Goal: Book appointment/travel/reservation

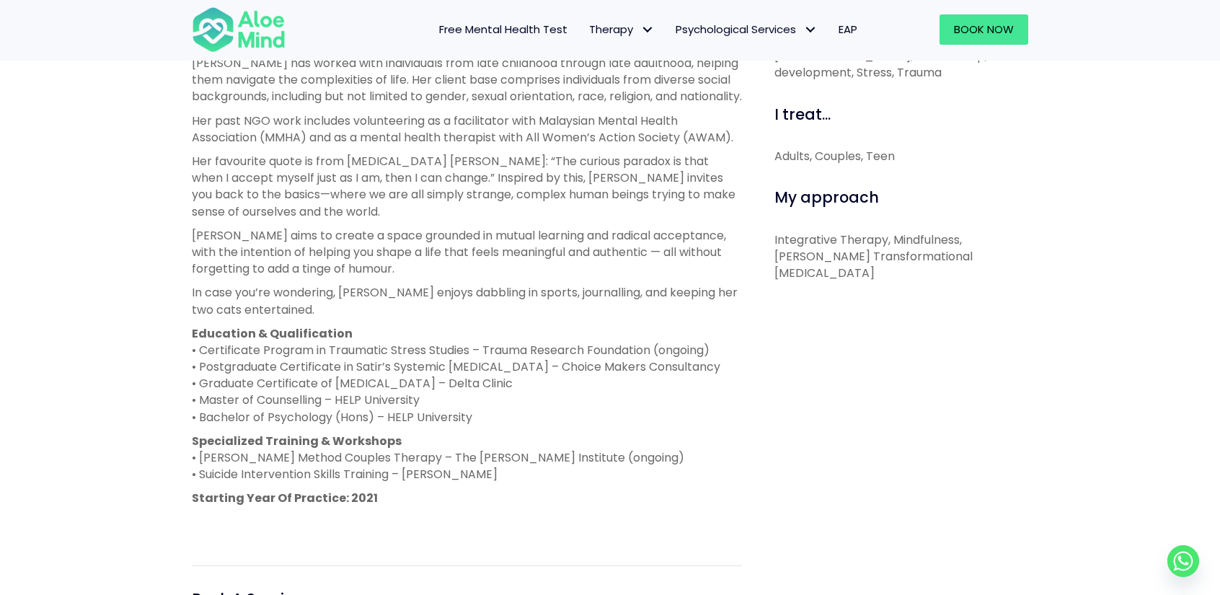
scroll to position [577, 0]
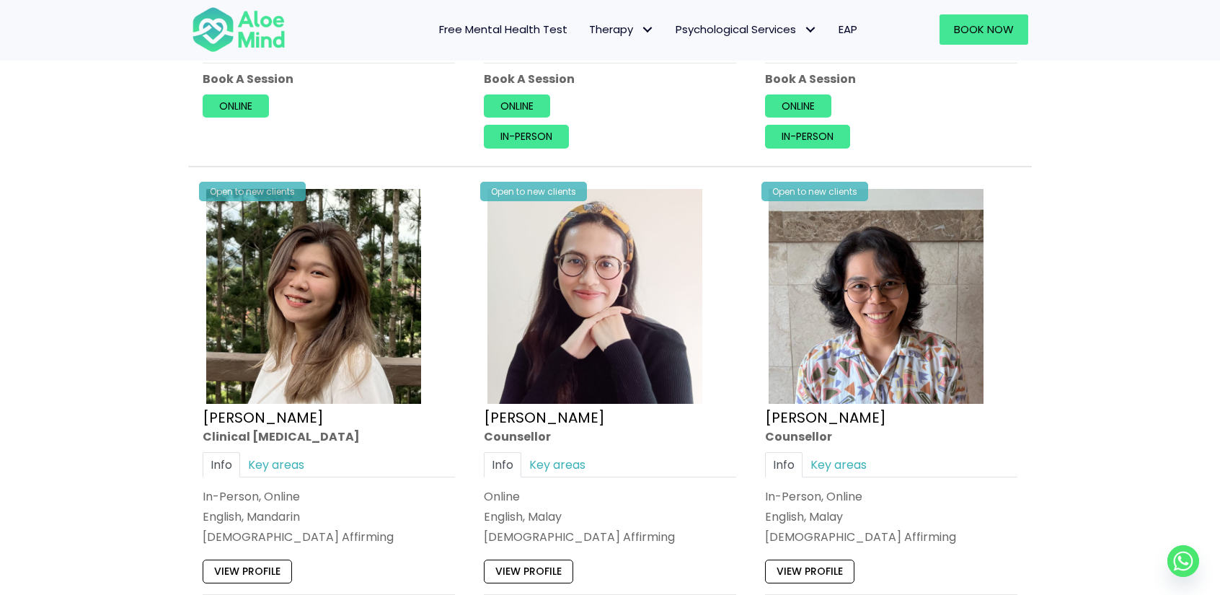
scroll to position [3317, 0]
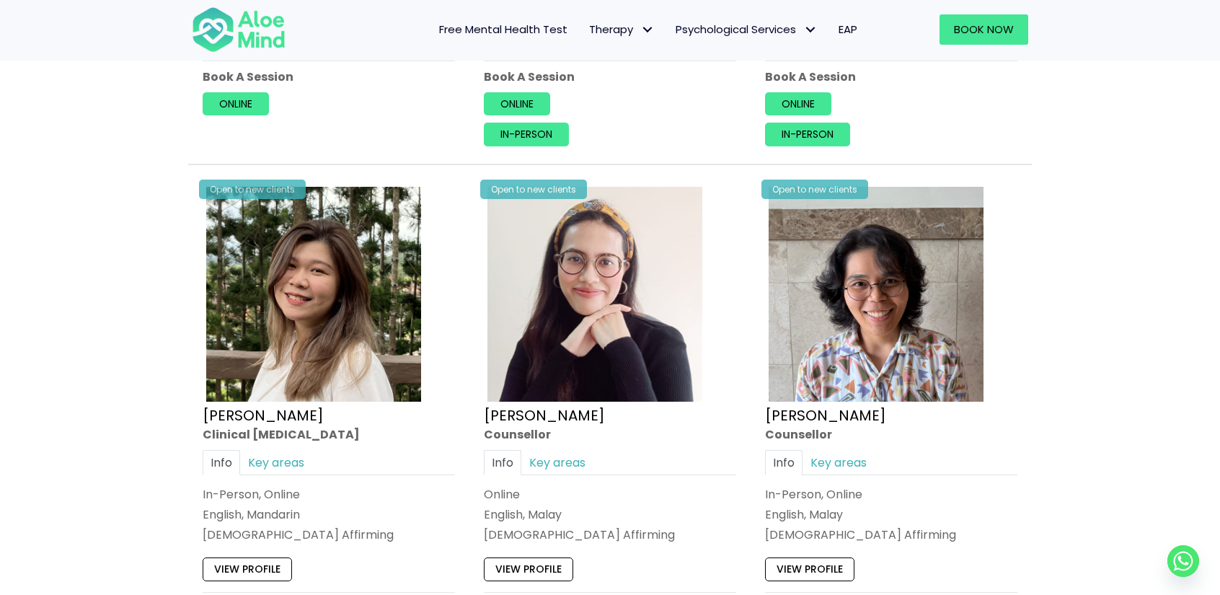
click at [1027, 425] on div "Open to new clients Nur Zafeera Counsellor Info Key areas In-Person, Online Eng…" at bounding box center [891, 430] width 274 height 516
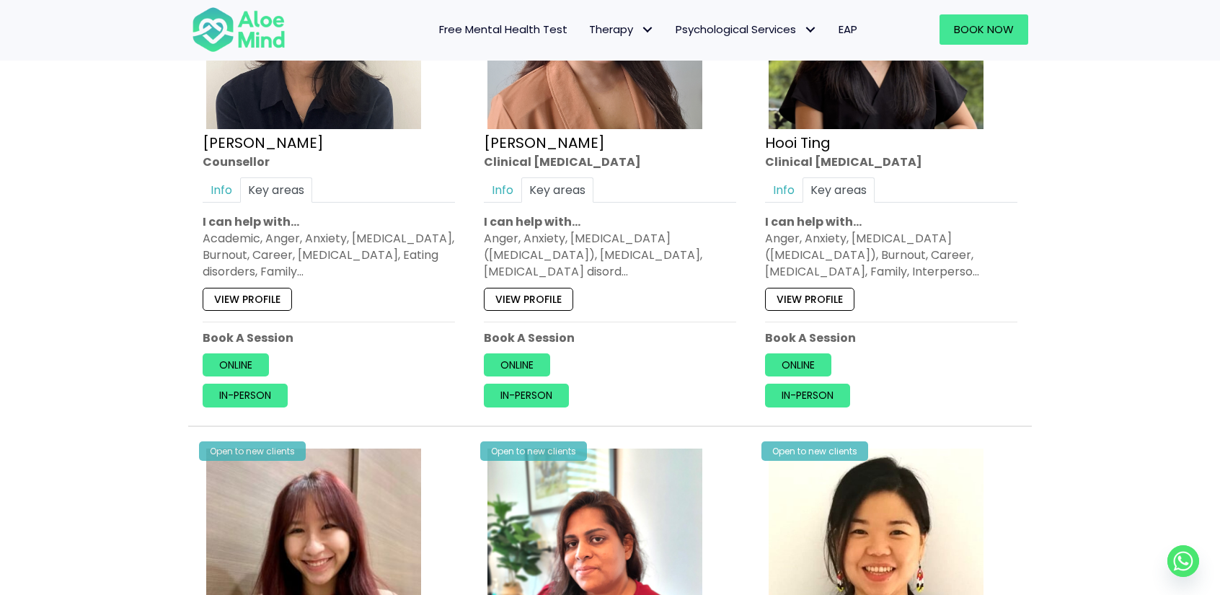
scroll to position [2884, 0]
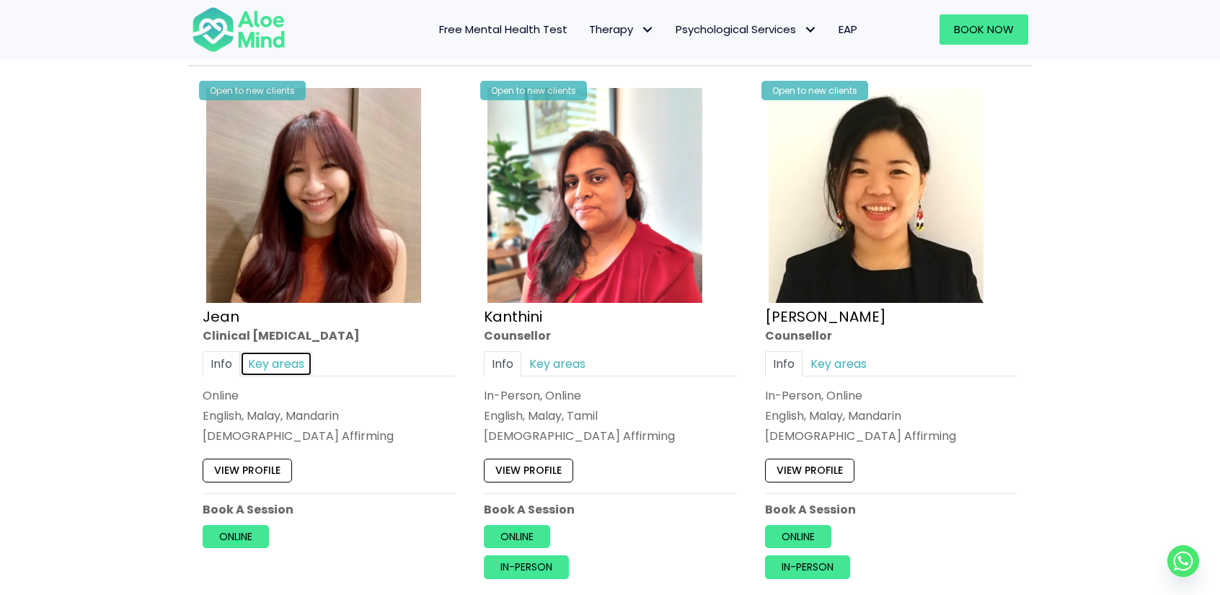
click at [276, 351] on link "Key areas" at bounding box center [276, 363] width 72 height 25
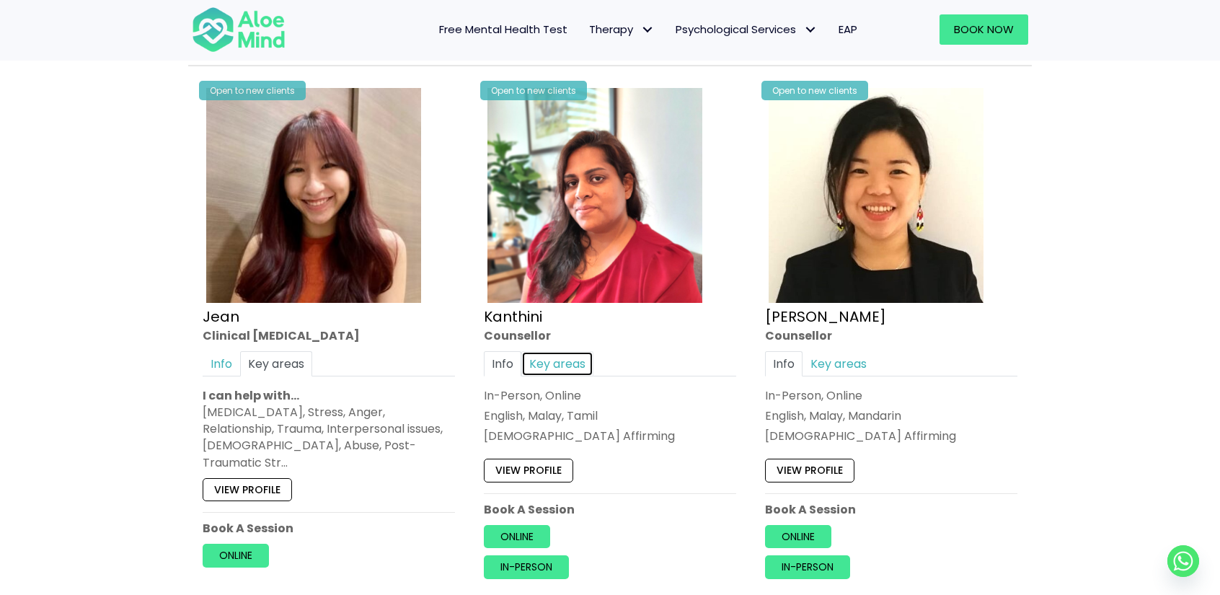
click at [547, 351] on link "Key areas" at bounding box center [557, 363] width 72 height 25
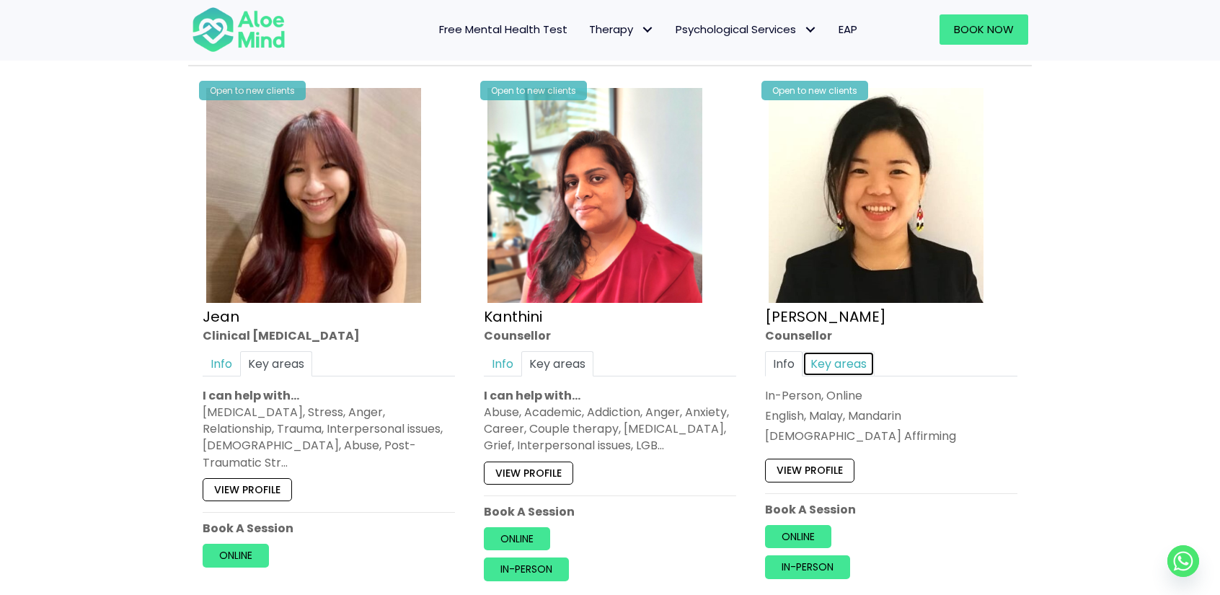
click at [835, 351] on link "Key areas" at bounding box center [838, 363] width 72 height 25
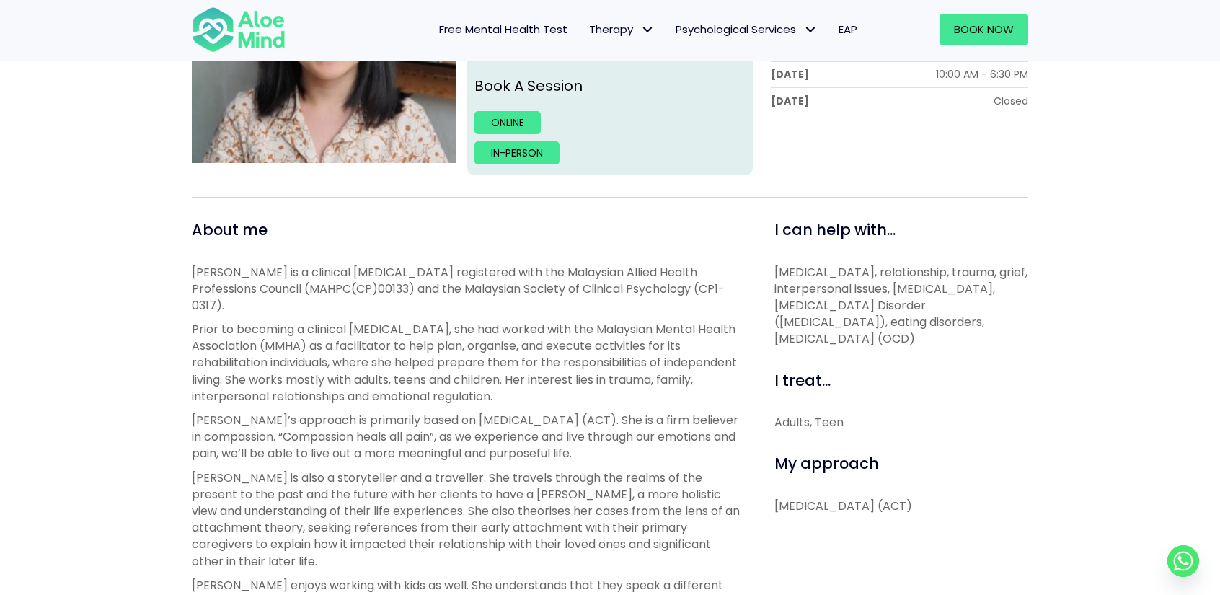
scroll to position [433, 0]
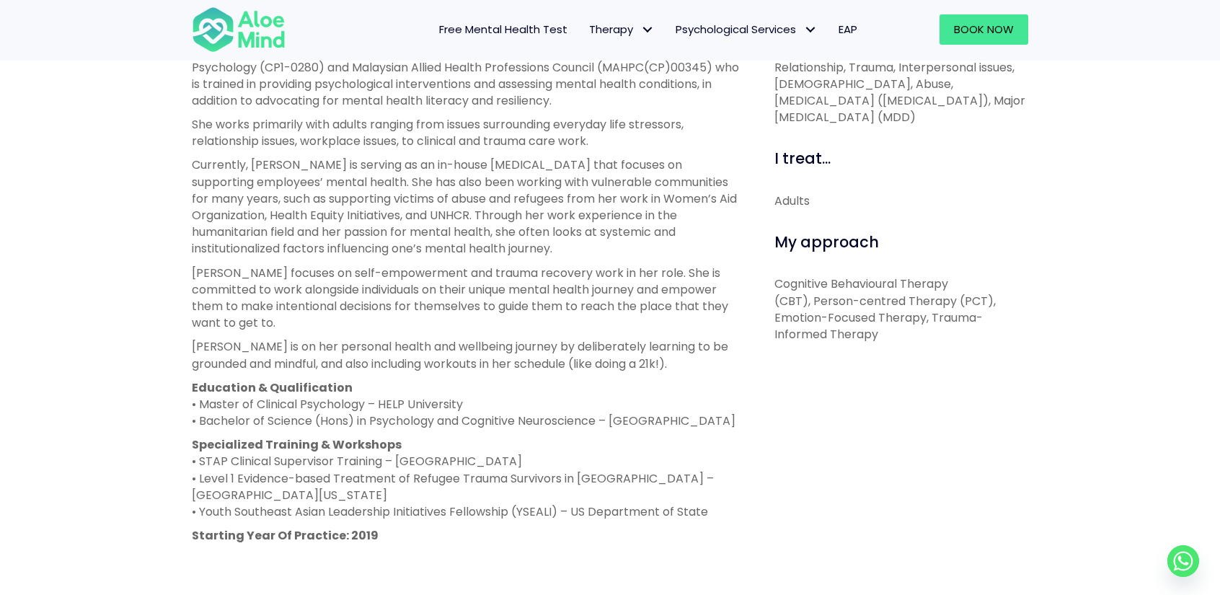
scroll to position [577, 0]
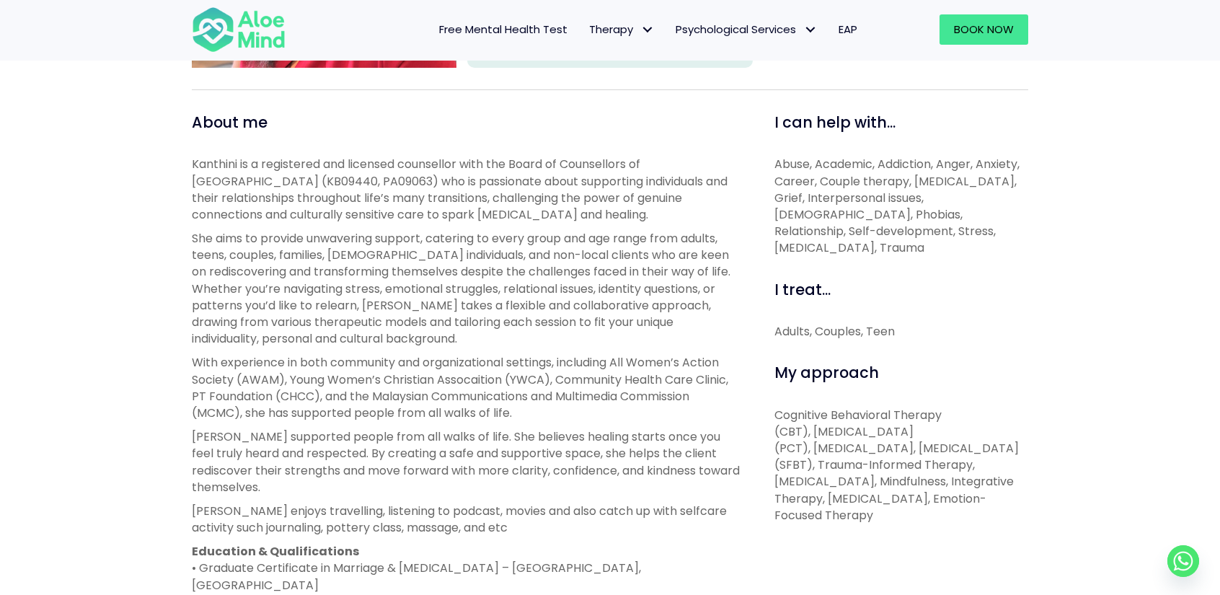
scroll to position [505, 0]
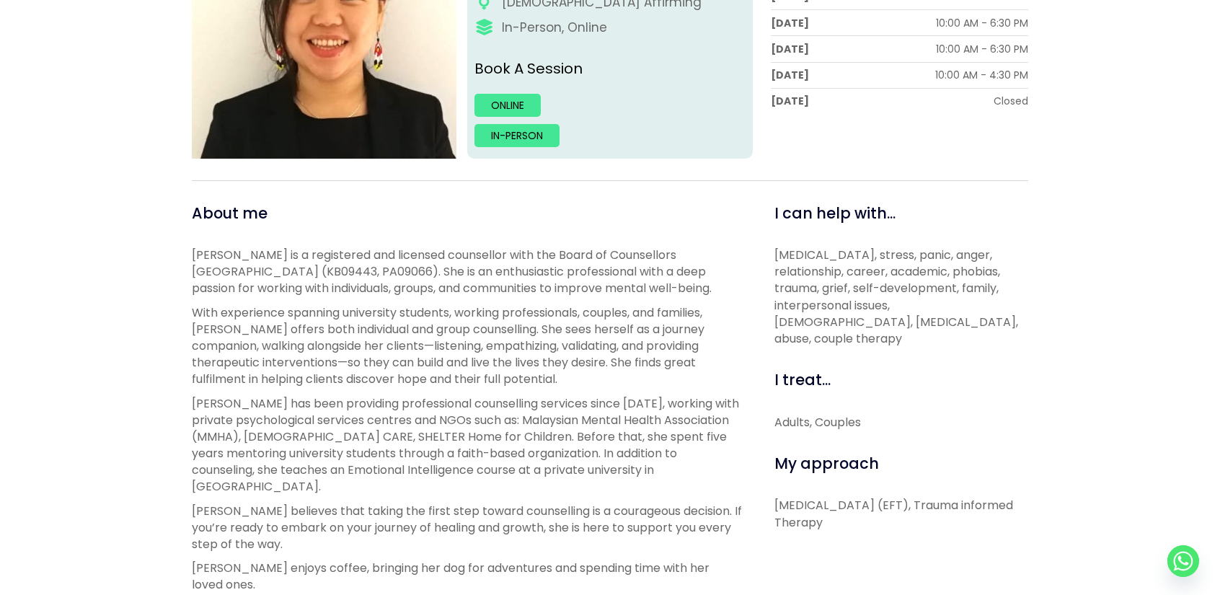
scroll to position [433, 0]
